Goal: Navigation & Orientation: Find specific page/section

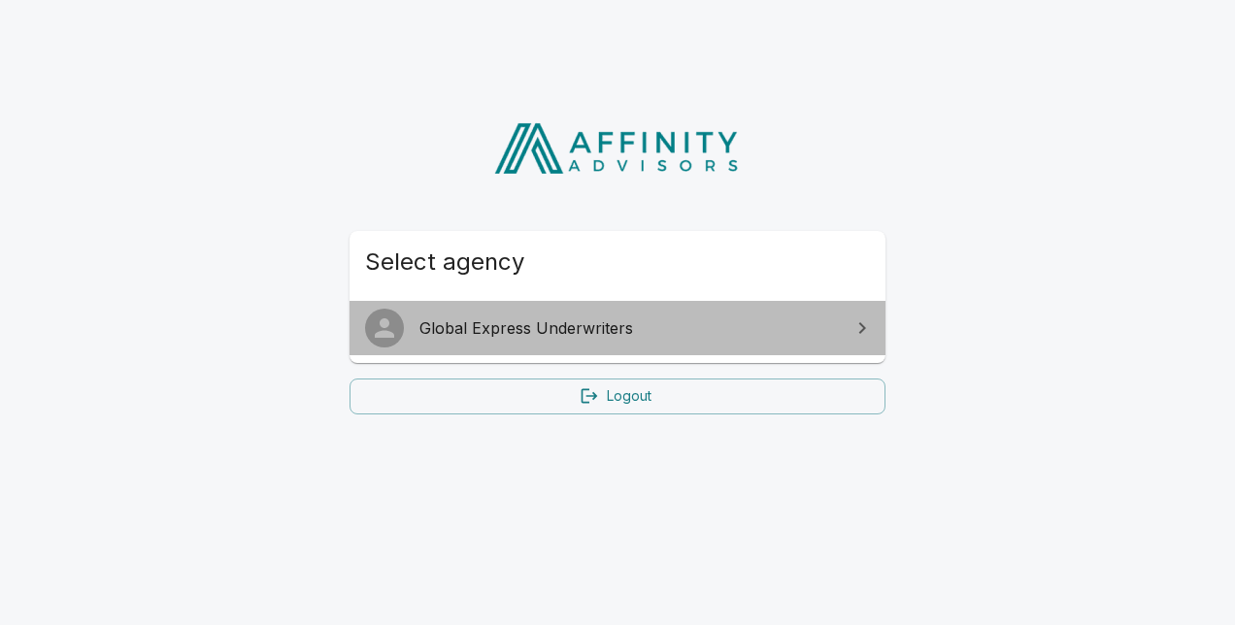
click at [473, 331] on span "Global Express Underwriters" at bounding box center [628, 328] width 419 height 23
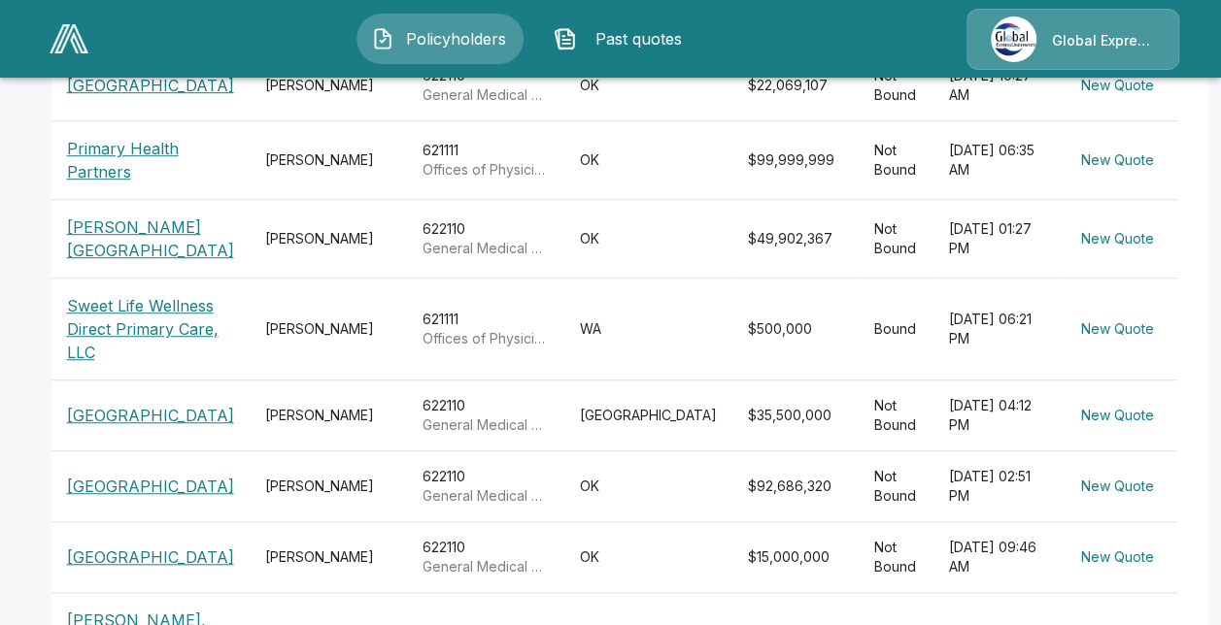
scroll to position [583, 0]
